Goal: Navigation & Orientation: Find specific page/section

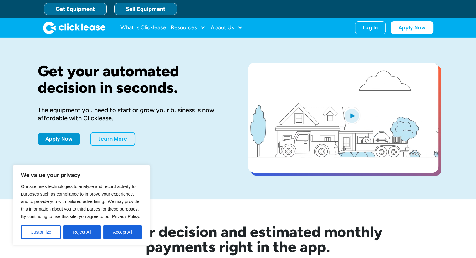
click at [135, 14] on link "Sell Equipment" at bounding box center [145, 9] width 63 height 12
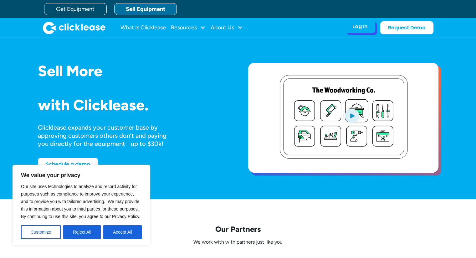
click at [354, 29] on div "Log In" at bounding box center [359, 26] width 15 height 6
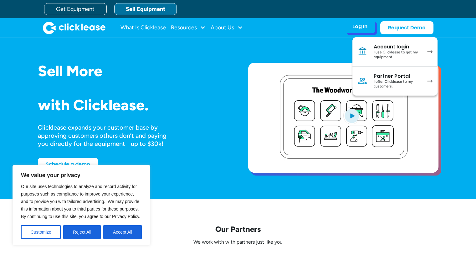
click at [393, 84] on div "I offer Clicklease to my customers." at bounding box center [396, 84] width 47 height 10
